Goal: Information Seeking & Learning: Learn about a topic

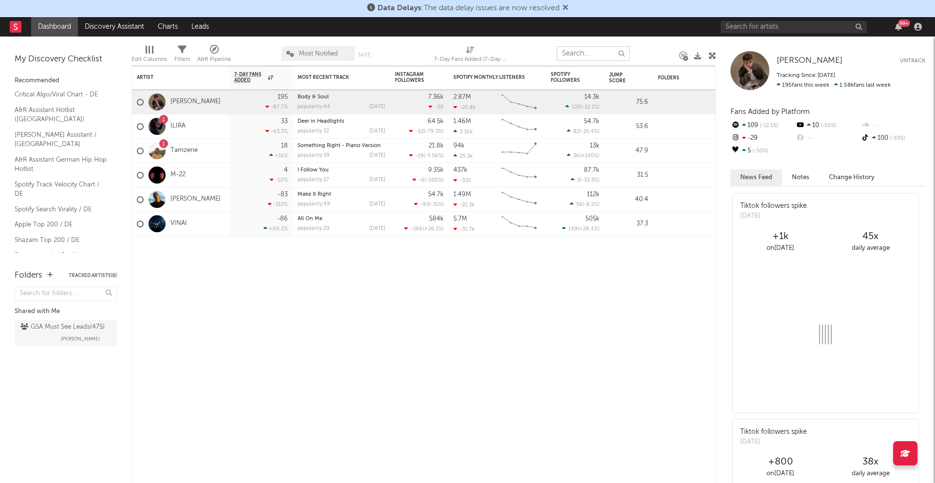
click at [586, 51] on input "text" at bounding box center [593, 53] width 73 height 15
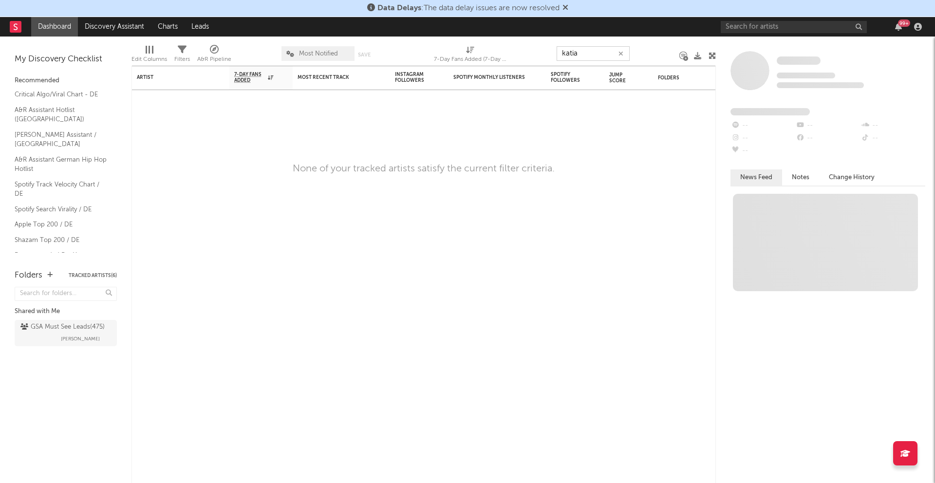
type input "katia"
click at [796, 33] on div "99 +" at bounding box center [823, 26] width 205 height 19
click at [796, 29] on input "text" at bounding box center [794, 27] width 146 height 12
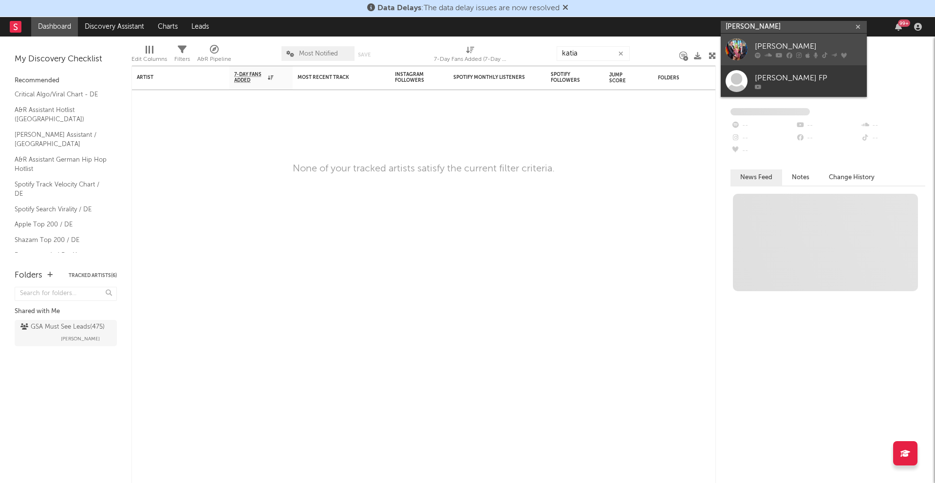
type input "[PERSON_NAME]"
click at [793, 46] on div "[PERSON_NAME]" at bounding box center [808, 46] width 107 height 12
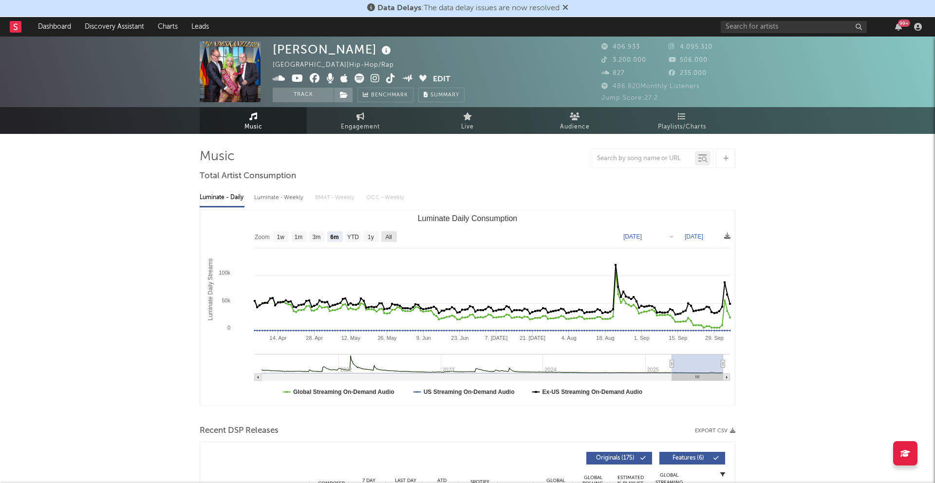
click at [386, 235] on text "All" at bounding box center [388, 237] width 6 height 7
select select "All"
type input "[DATE]"
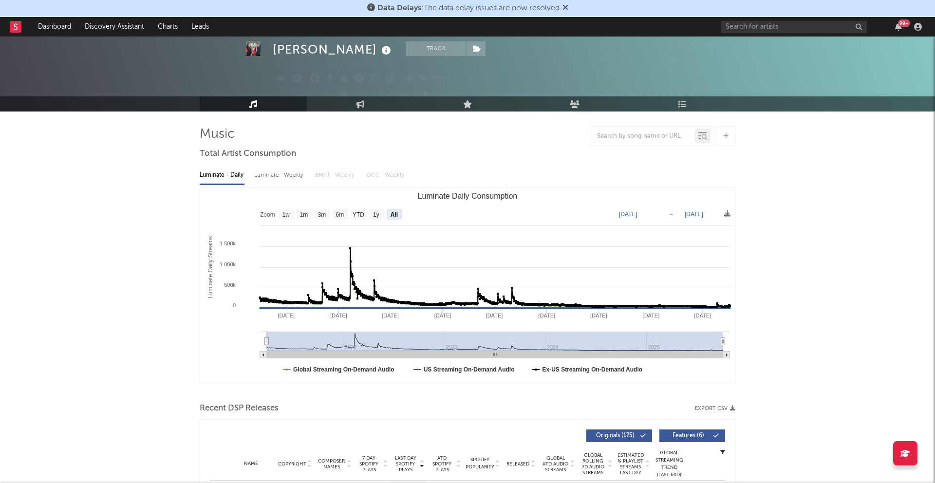
scroll to position [28, 0]
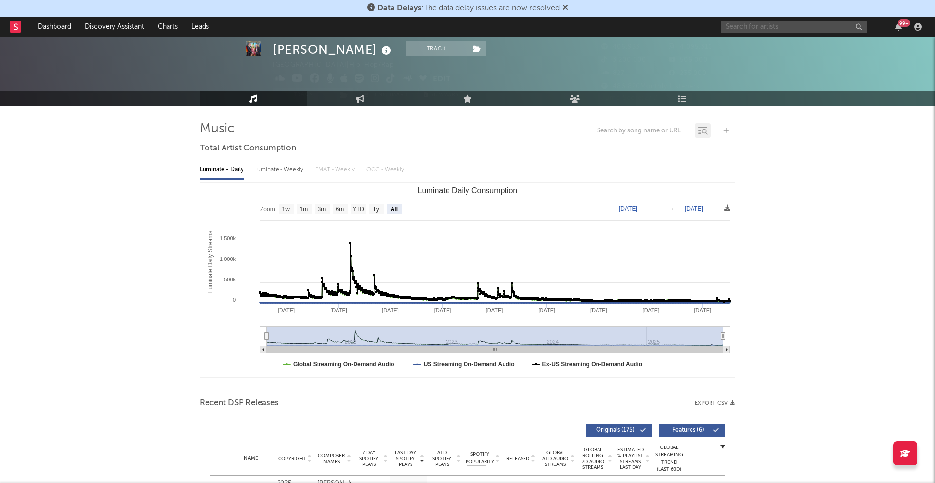
click at [803, 23] on input "text" at bounding box center [794, 27] width 146 height 12
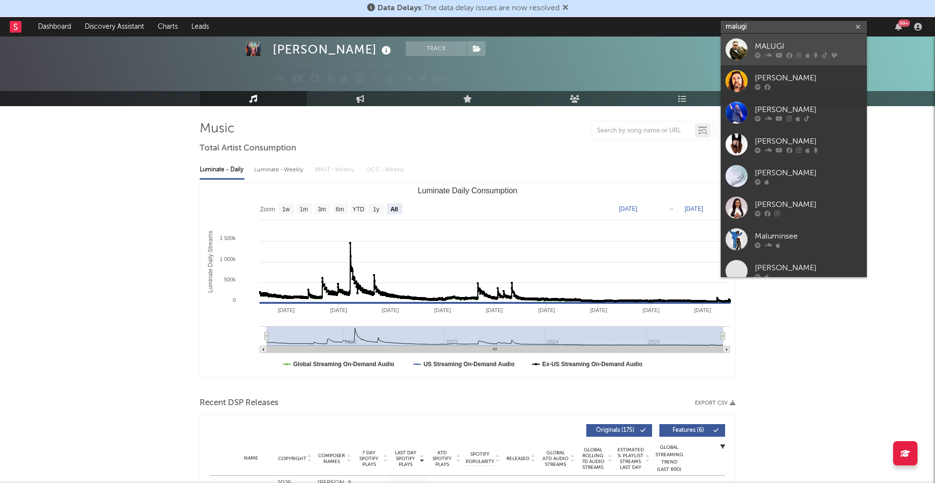
type input "malugi"
click at [802, 46] on div "MALUGI" at bounding box center [808, 46] width 107 height 12
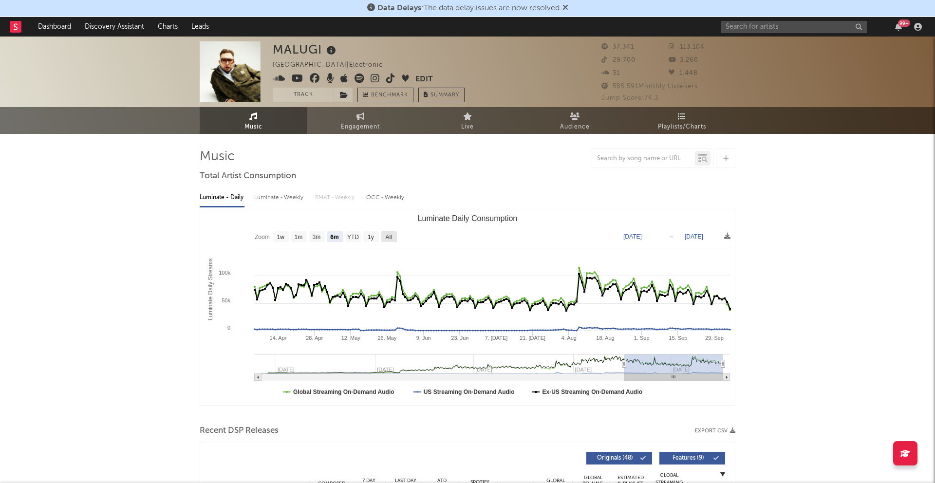
click at [392, 236] on text "All" at bounding box center [388, 237] width 6 height 7
select select "All"
type input "[DATE]"
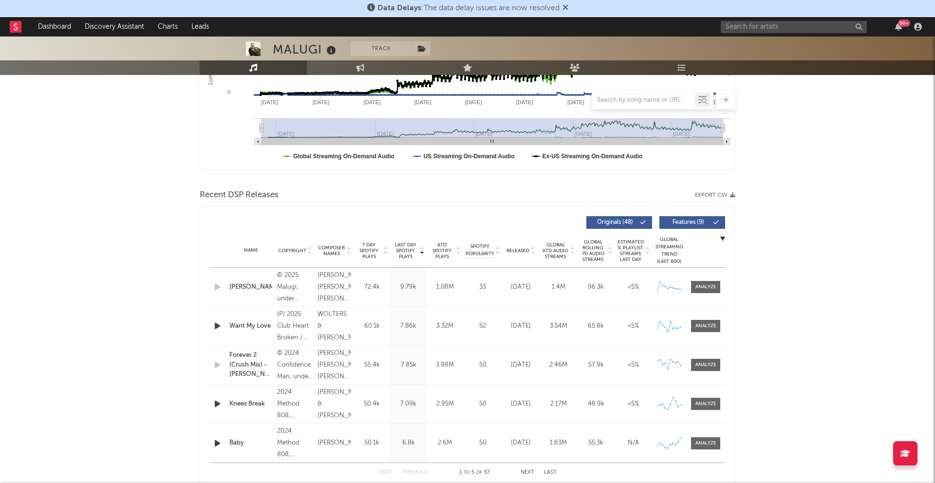
scroll to position [237, 0]
